Goal: Information Seeking & Learning: Learn about a topic

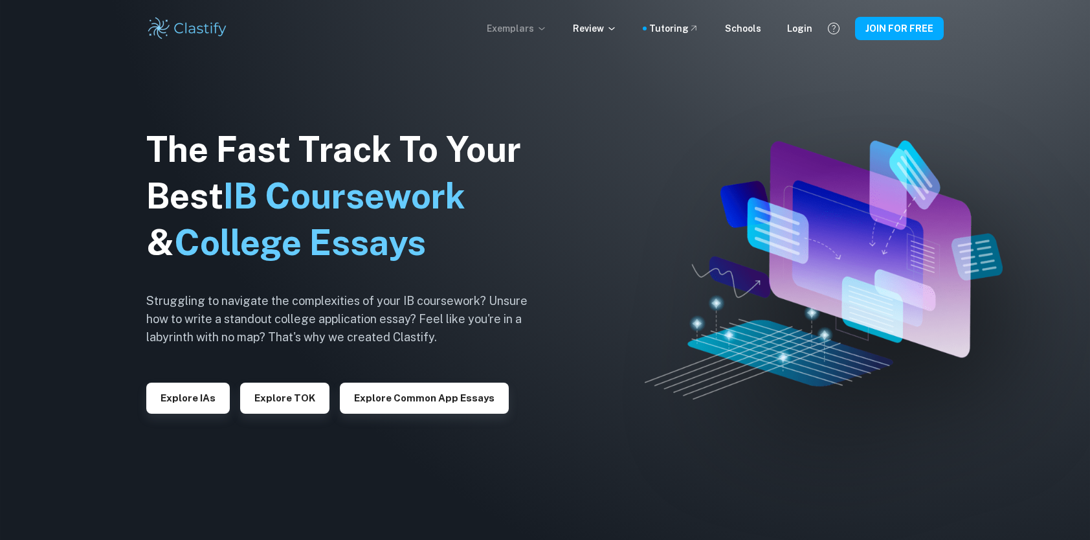
click at [527, 25] on p "Exemplars" at bounding box center [517, 28] width 60 height 14
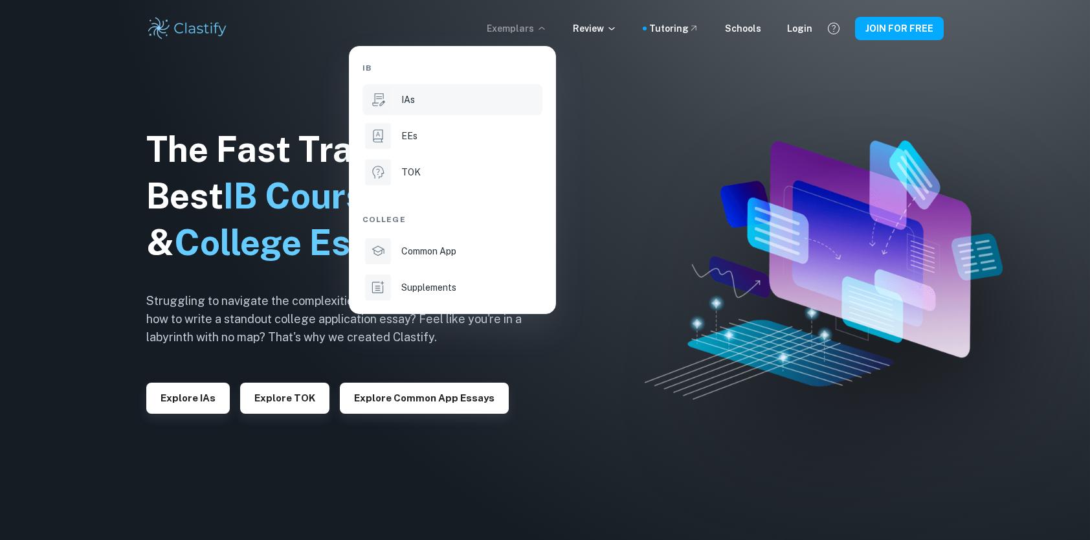
click at [442, 100] on div "IAs" at bounding box center [470, 100] width 139 height 14
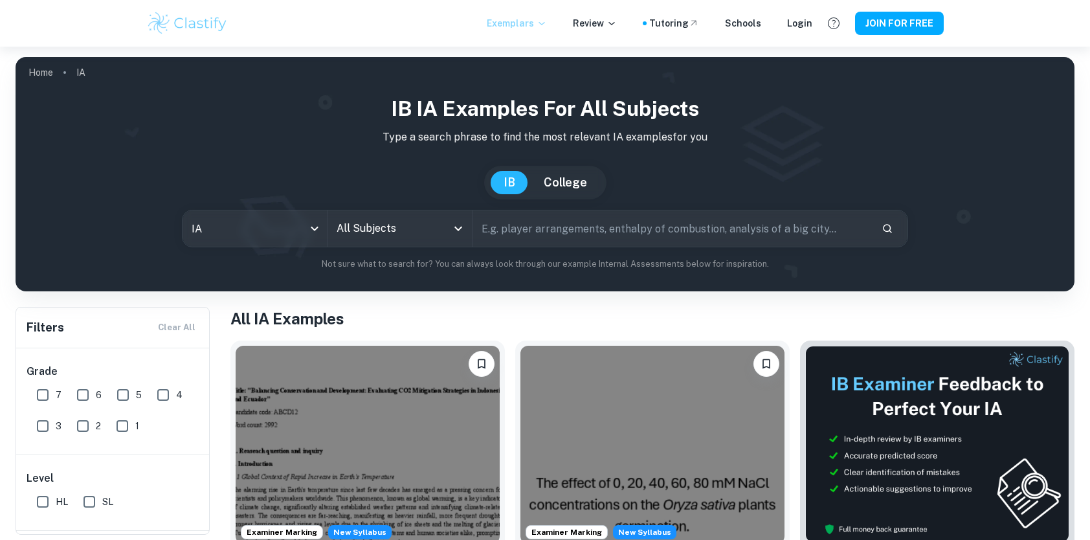
click at [532, 28] on p "Exemplars" at bounding box center [517, 23] width 60 height 14
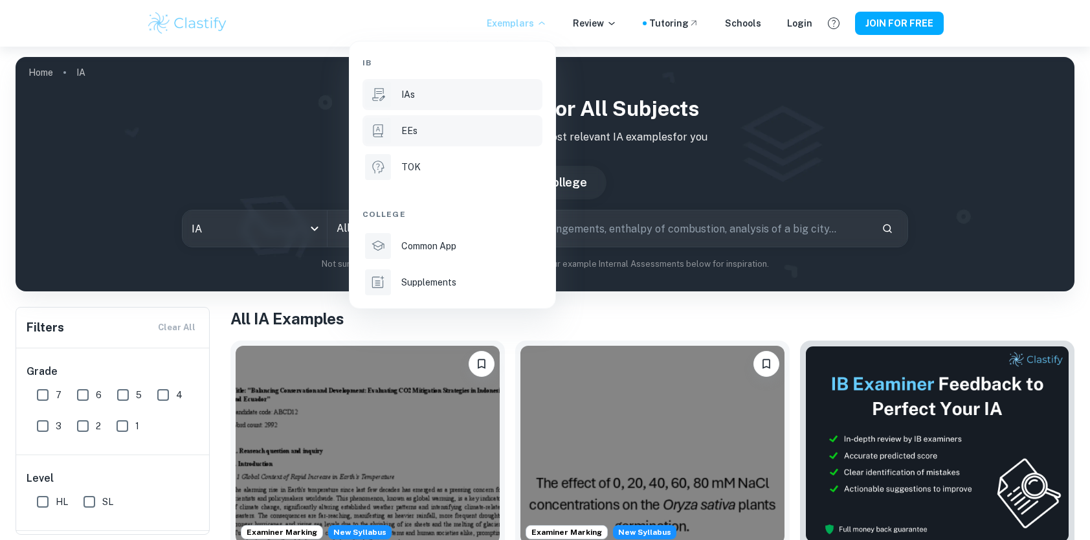
click at [442, 122] on li "EEs" at bounding box center [453, 130] width 180 height 31
type input "ee"
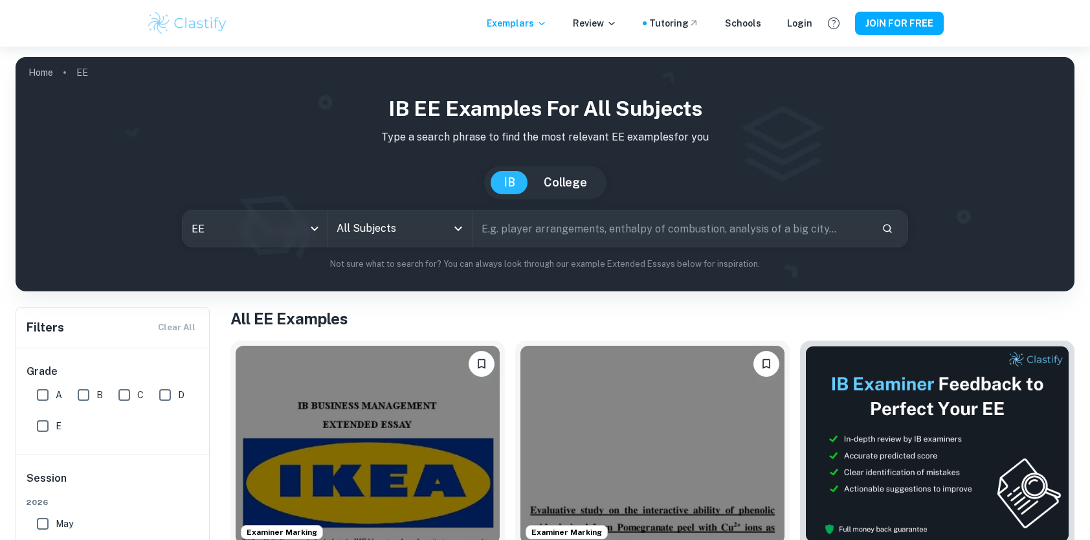
click at [507, 228] on input "text" at bounding box center [672, 228] width 399 height 36
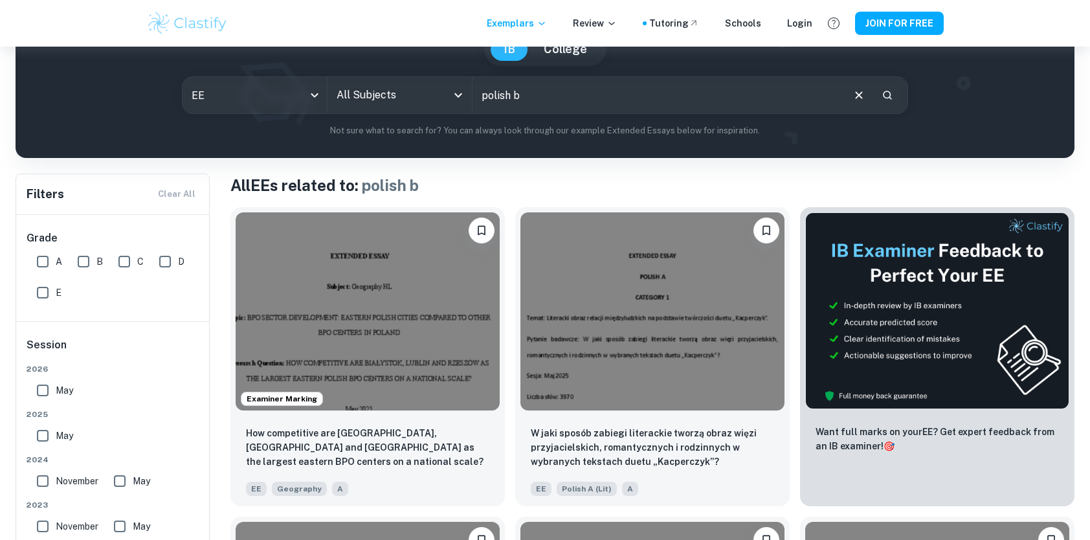
scroll to position [132, 0]
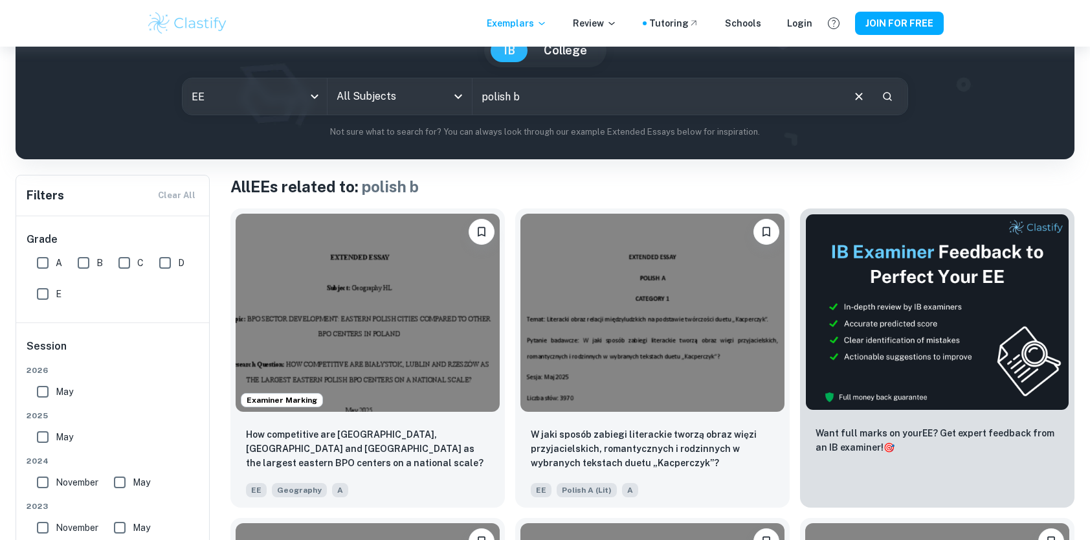
click at [544, 88] on input "polish b" at bounding box center [657, 96] width 369 height 36
type input "polish a"
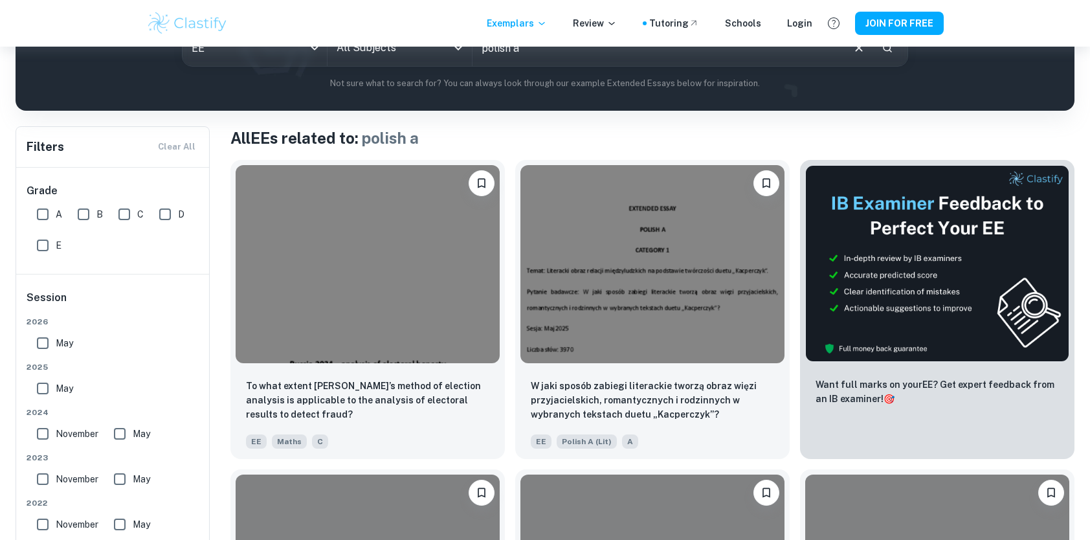
scroll to position [181, 0]
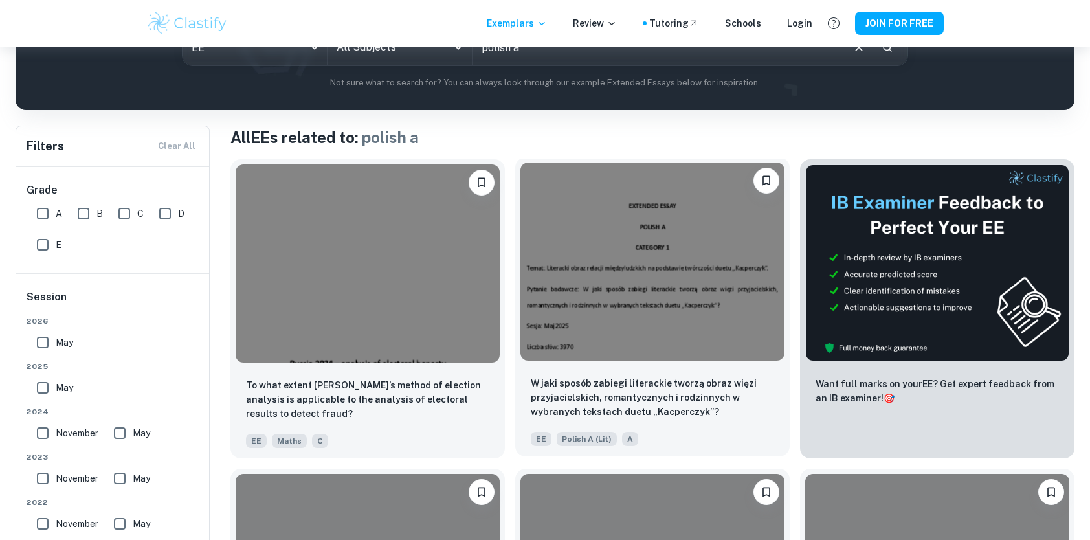
click at [695, 335] on img at bounding box center [653, 262] width 264 height 198
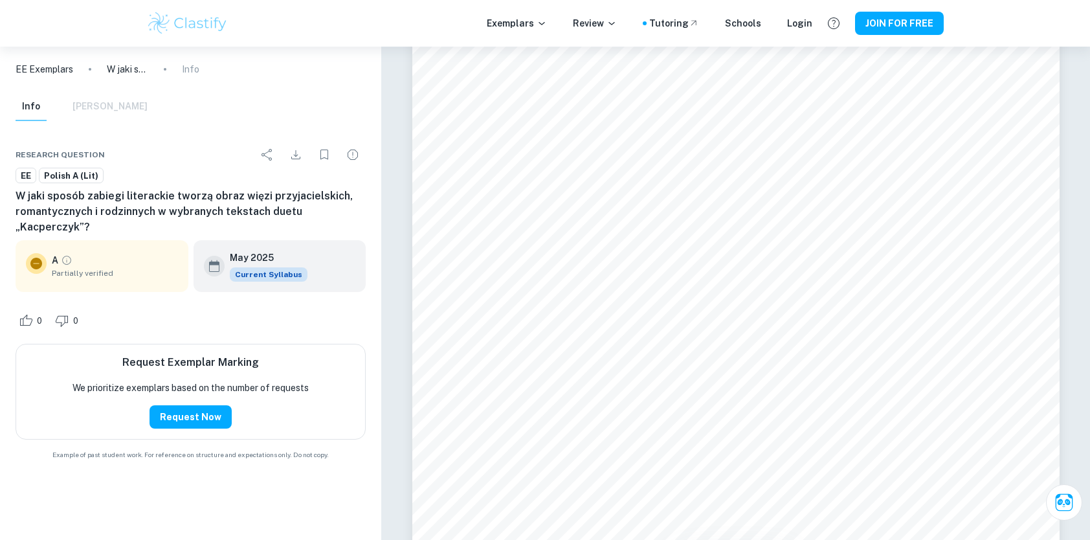
scroll to position [16383, 0]
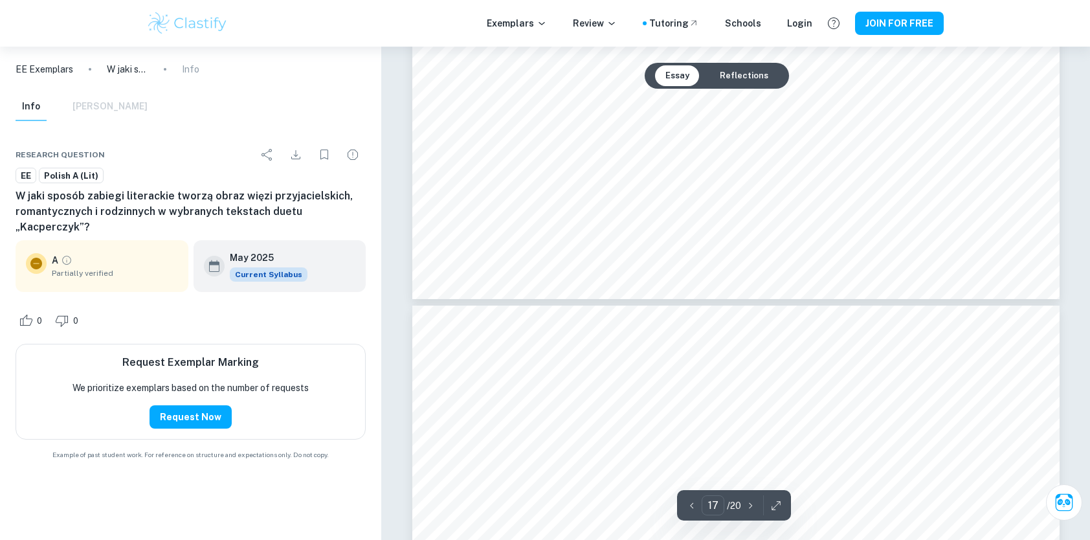
type input "16"
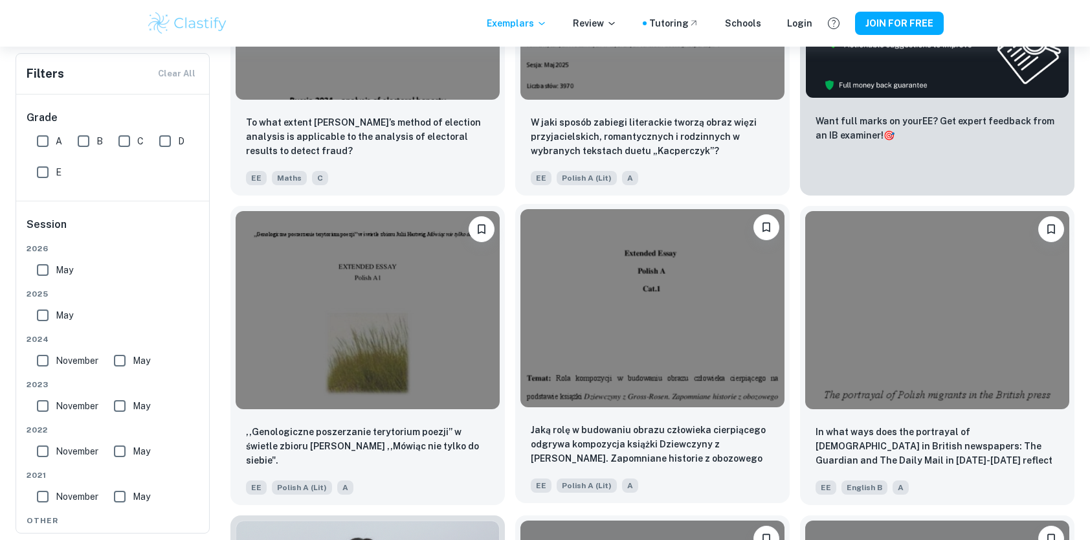
scroll to position [445, 0]
click at [676, 372] on img at bounding box center [653, 308] width 264 height 198
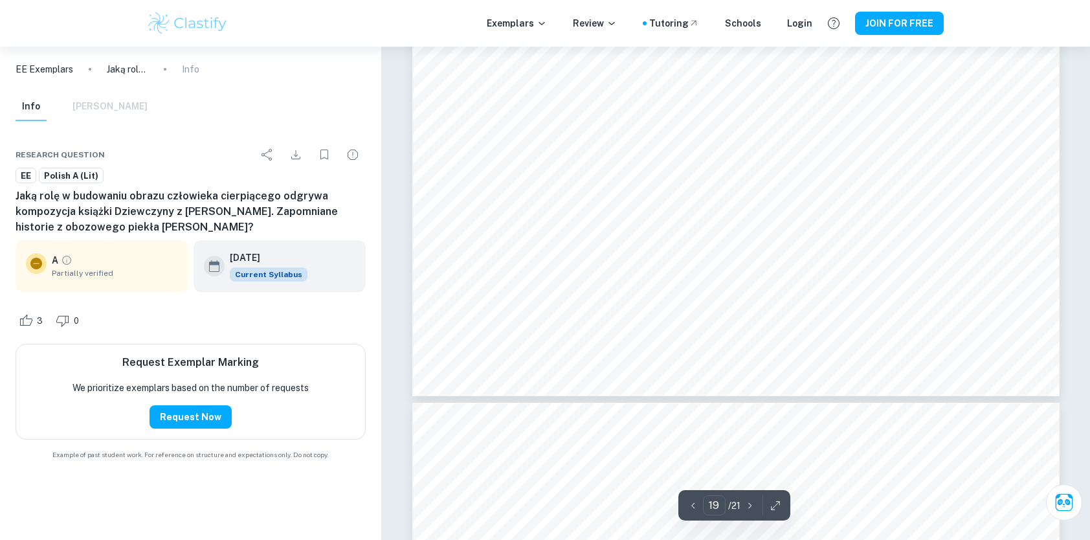
scroll to position [17625, 0]
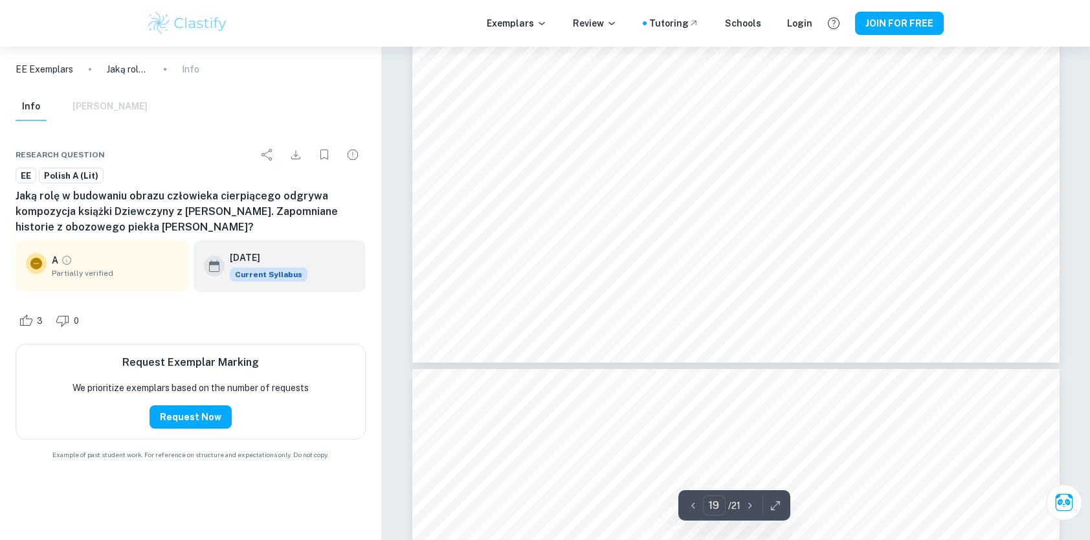
type input "20"
